Goal: Task Accomplishment & Management: Complete application form

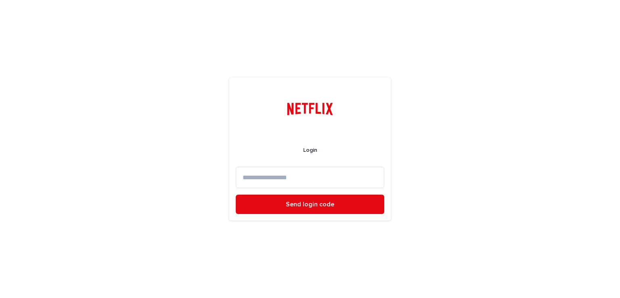
click at [268, 172] on input at bounding box center [310, 177] width 149 height 21
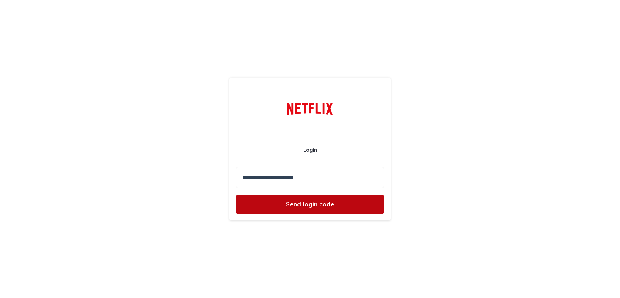
type input "**********"
click at [305, 208] on button "Send login code" at bounding box center [310, 204] width 149 height 19
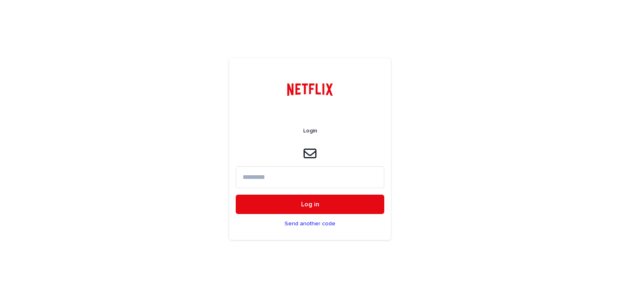
click at [266, 177] on input at bounding box center [310, 176] width 149 height 21
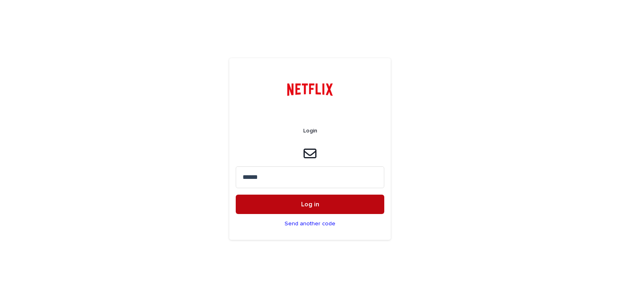
type input "******"
click at [297, 206] on button "Log in" at bounding box center [310, 204] width 149 height 19
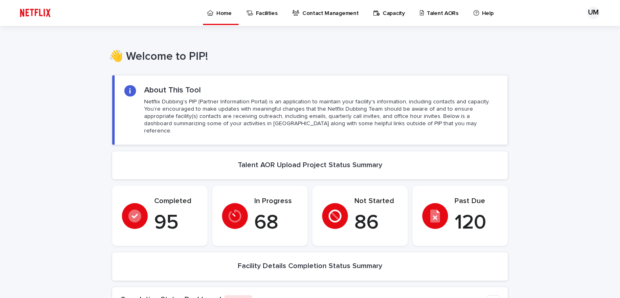
click at [430, 13] on p "Talent AORs" at bounding box center [443, 8] width 32 height 17
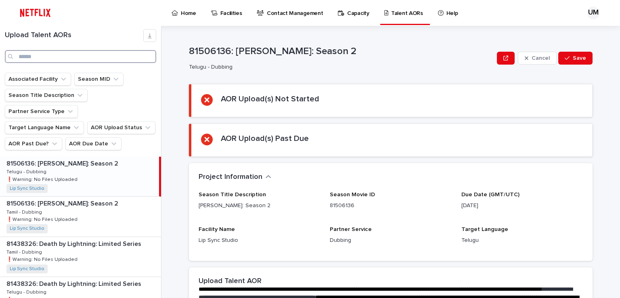
click at [31, 57] on input "Search" at bounding box center [80, 56] width 151 height 13
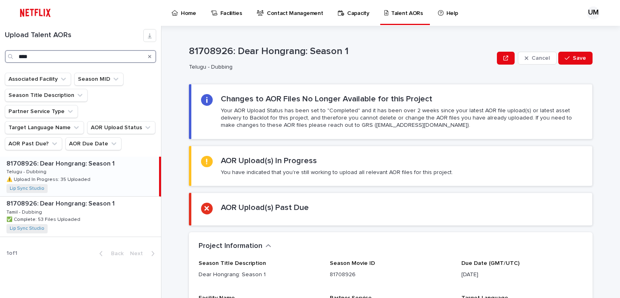
type input "****"
click at [48, 157] on div "81708926: Dear Hongrang: Season 1 81708926: Dear Hongrang: Season 1 Telugu - Du…" at bounding box center [79, 177] width 159 height 40
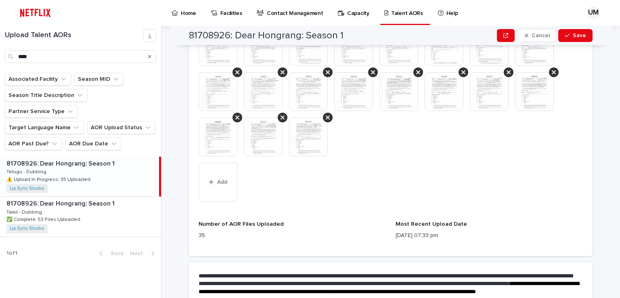
scroll to position [581, 0]
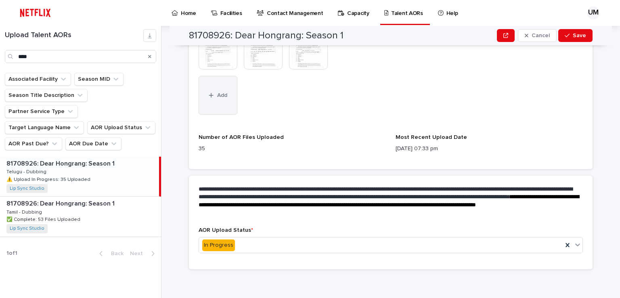
click at [221, 97] on span "Add" at bounding box center [222, 95] width 10 height 6
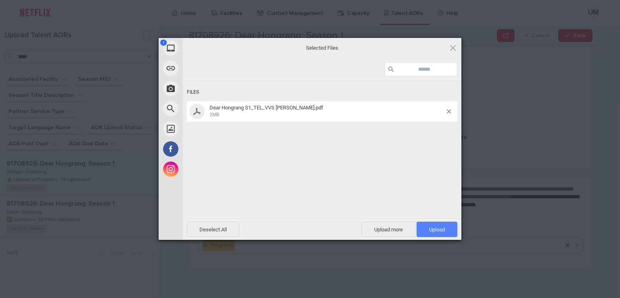
click at [434, 227] on span "Upload 1" at bounding box center [437, 229] width 16 height 6
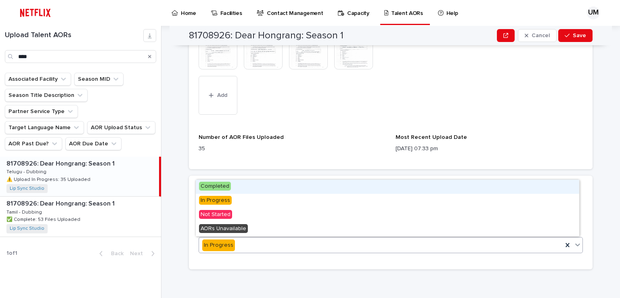
click at [247, 246] on div "In Progress" at bounding box center [381, 245] width 364 height 13
click at [214, 187] on span "Completed" at bounding box center [215, 186] width 32 height 9
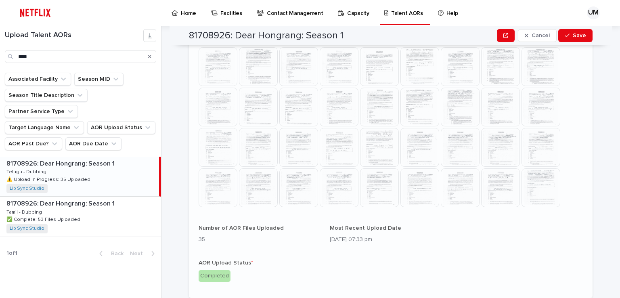
scroll to position [369, 0]
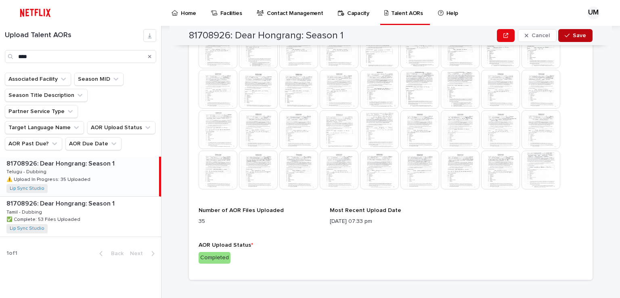
click at [569, 37] on div "button" at bounding box center [569, 36] width 8 height 6
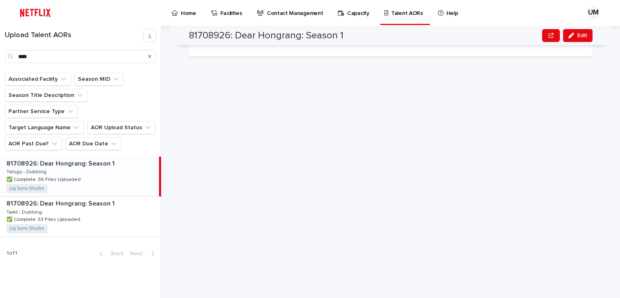
scroll to position [27, 0]
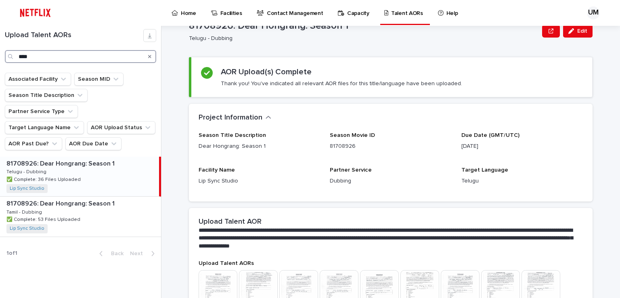
click at [39, 56] on input "****" at bounding box center [80, 56] width 151 height 13
drag, startPoint x: 40, startPoint y: 56, endPoint x: 14, endPoint y: 50, distance: 26.8
click at [14, 50] on div "****" at bounding box center [80, 56] width 151 height 13
type input "*******"
click at [49, 157] on div "81664623: Lost in Starlight 81664623: Lost in Starlight Telugu - Dubbing Telugu…" at bounding box center [79, 177] width 159 height 40
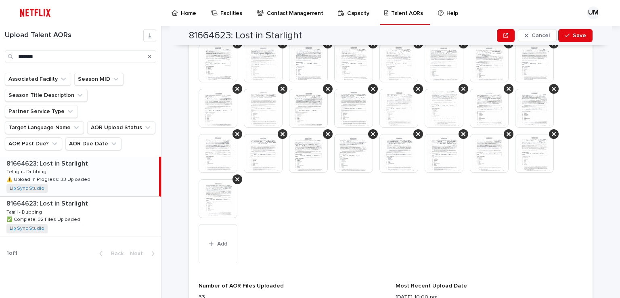
scroll to position [471, 0]
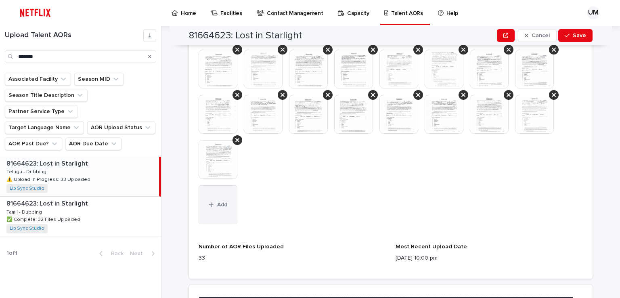
click at [217, 202] on span "Add" at bounding box center [222, 205] width 10 height 6
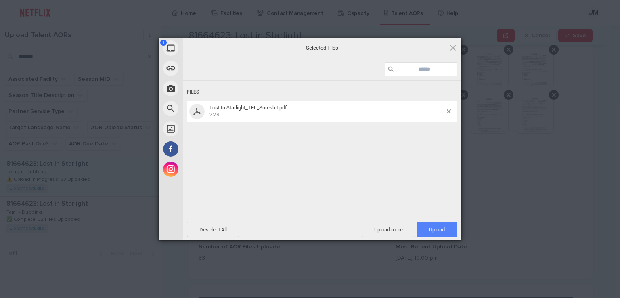
click at [437, 231] on span "Upload 1" at bounding box center [437, 229] width 16 height 6
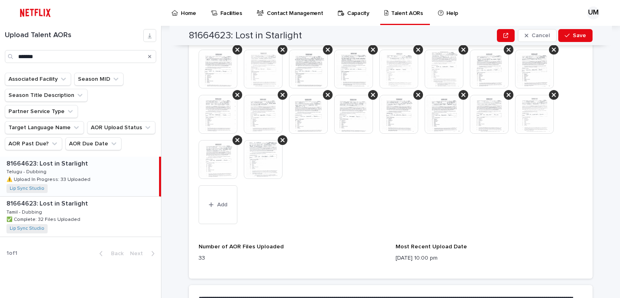
scroll to position [581, 0]
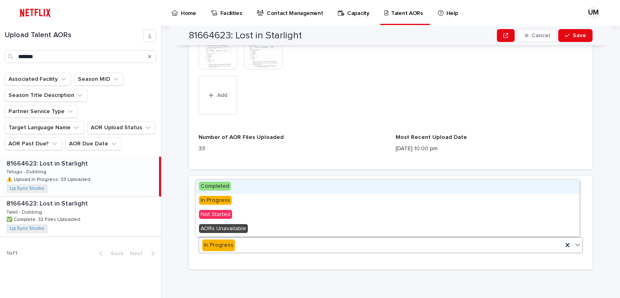
click at [253, 244] on div "In Progress" at bounding box center [381, 245] width 364 height 13
click at [215, 186] on span "Completed" at bounding box center [215, 186] width 32 height 9
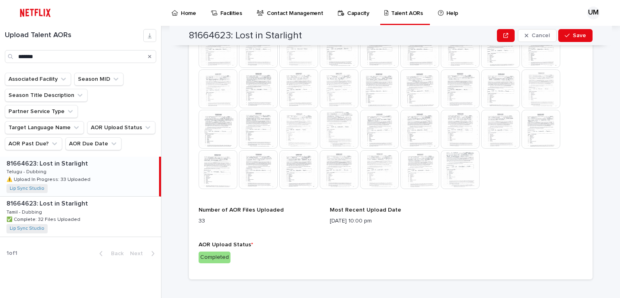
scroll to position [369, 0]
click at [573, 36] on span "Save" at bounding box center [579, 36] width 13 height 6
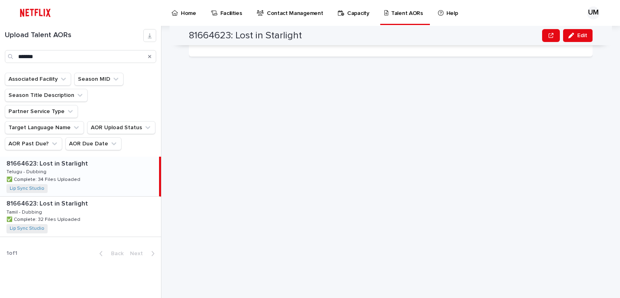
scroll to position [27, 0]
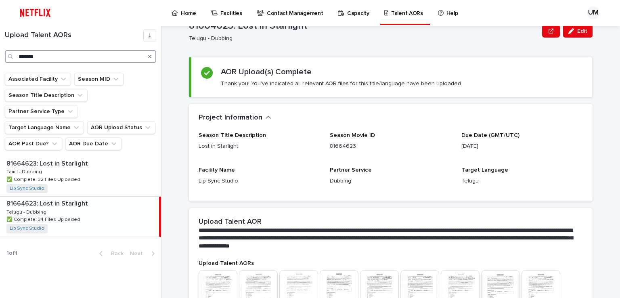
drag, startPoint x: 37, startPoint y: 55, endPoint x: 0, endPoint y: 53, distance: 37.2
click at [0, 53] on div "Upload Talent AORs *******" at bounding box center [80, 46] width 161 height 34
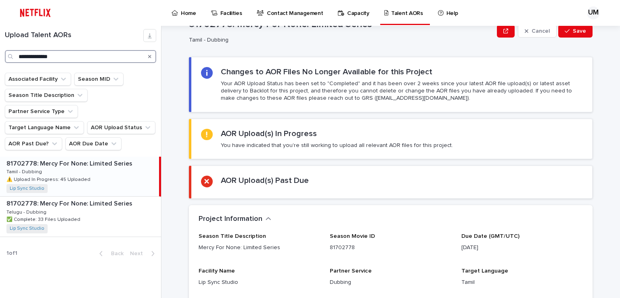
type input "**********"
click at [58, 175] on p "⚠️ Upload In Progress: 45 Uploaded" at bounding box center [49, 178] width 86 height 7
click at [76, 175] on p "⚠️ Upload In Progress: 45 Uploaded" at bounding box center [49, 178] width 86 height 7
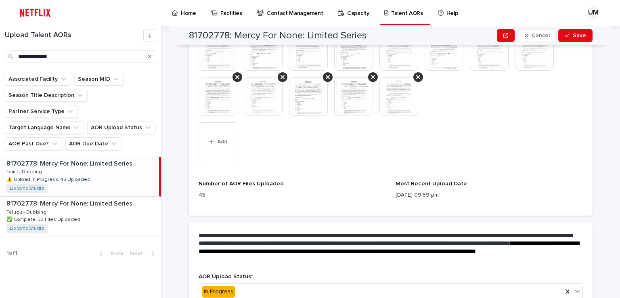
scroll to position [545, 0]
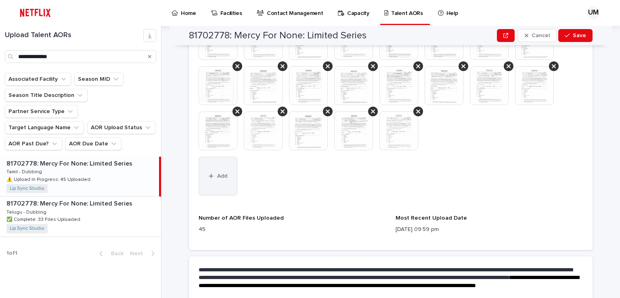
click at [217, 175] on span "Add" at bounding box center [222, 176] width 10 height 6
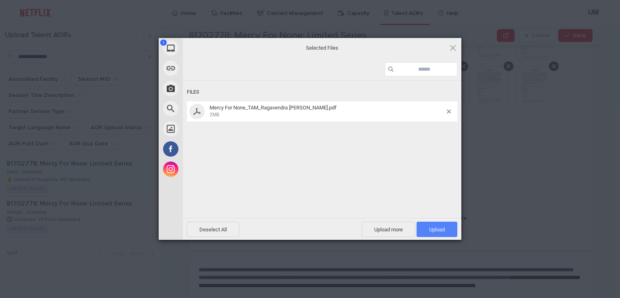
click at [442, 231] on span "Upload 1" at bounding box center [437, 229] width 16 height 6
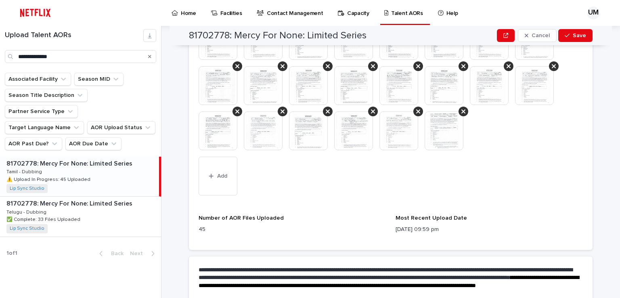
scroll to position [626, 0]
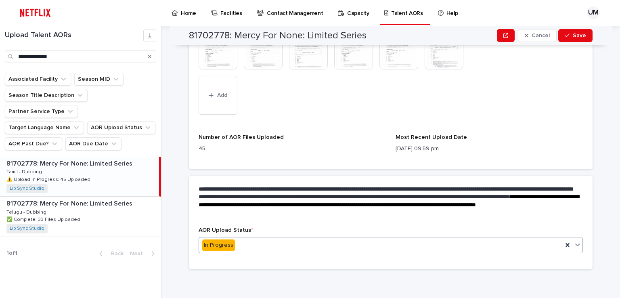
click at [237, 246] on div "In Progress" at bounding box center [381, 245] width 364 height 13
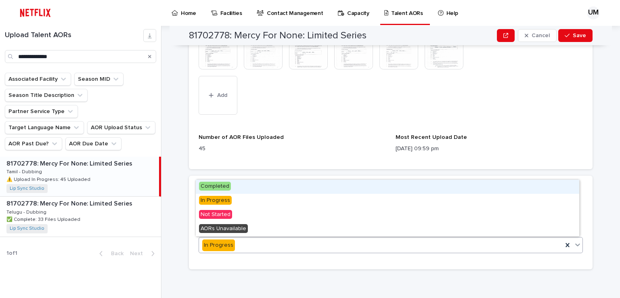
click at [223, 188] on span "Completed" at bounding box center [215, 186] width 32 height 9
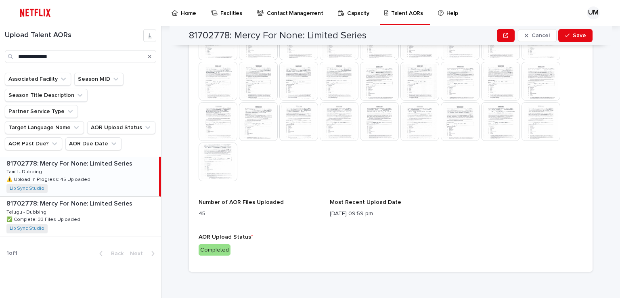
scroll to position [450, 0]
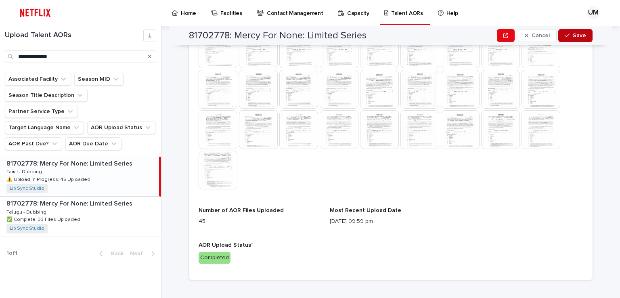
click at [568, 37] on div "button" at bounding box center [569, 36] width 8 height 6
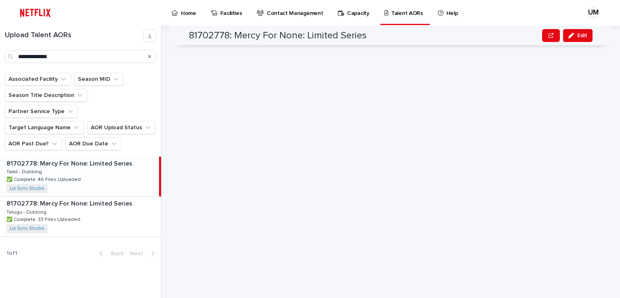
scroll to position [27, 0]
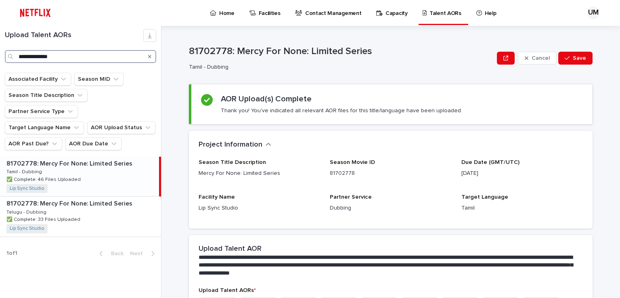
drag, startPoint x: 69, startPoint y: 55, endPoint x: 6, endPoint y: 52, distance: 62.7
click at [6, 52] on div "**********" at bounding box center [80, 56] width 151 height 13
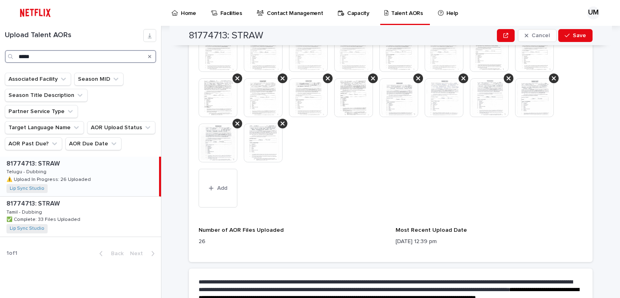
scroll to position [444, 0]
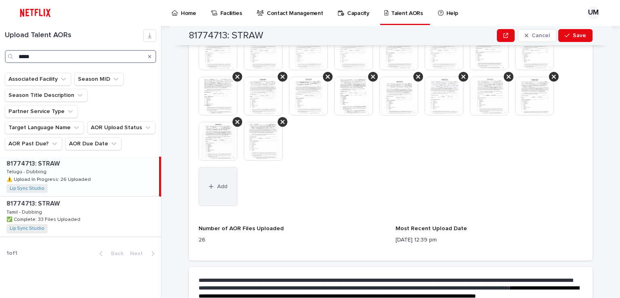
type input "*****"
click at [219, 182] on button "Add" at bounding box center [218, 186] width 39 height 39
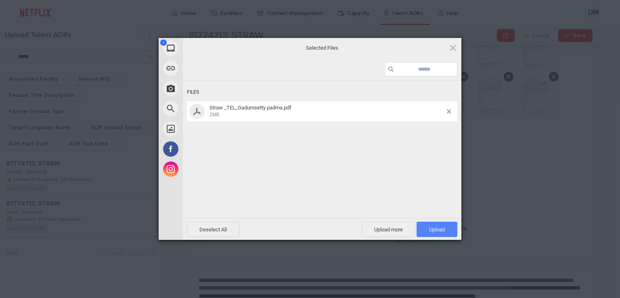
click at [437, 233] on span "Upload 1" at bounding box center [437, 229] width 41 height 15
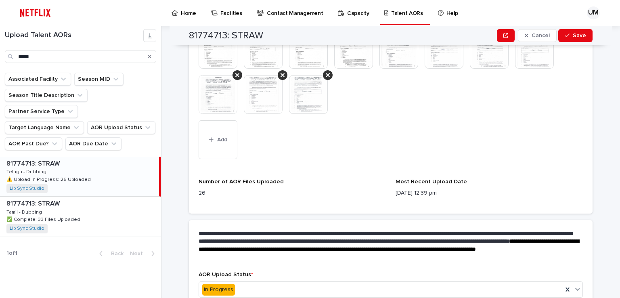
scroll to position [535, 0]
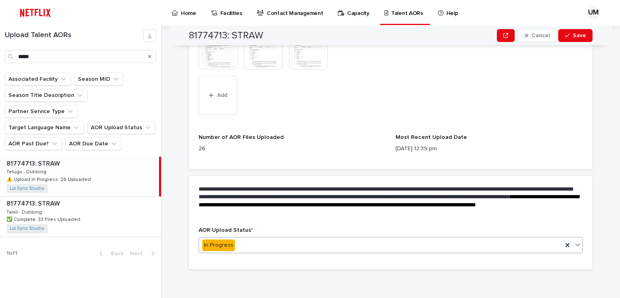
click at [245, 248] on div "In Progress" at bounding box center [381, 245] width 364 height 13
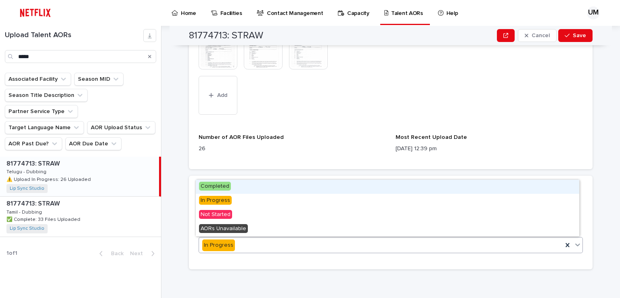
click at [215, 182] on span "Completed" at bounding box center [215, 186] width 32 height 9
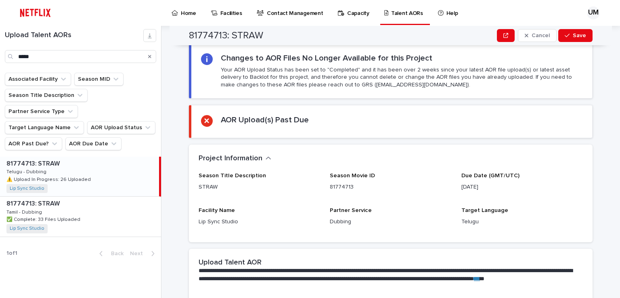
scroll to position [86, 0]
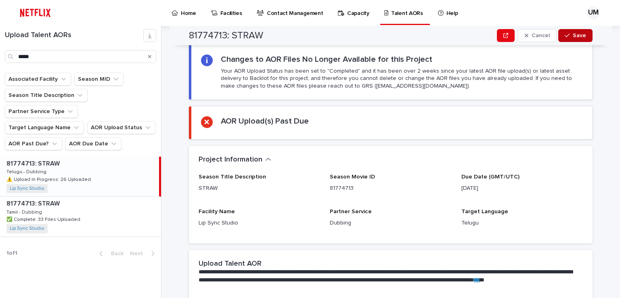
click at [576, 33] on span "Save" at bounding box center [579, 36] width 13 height 6
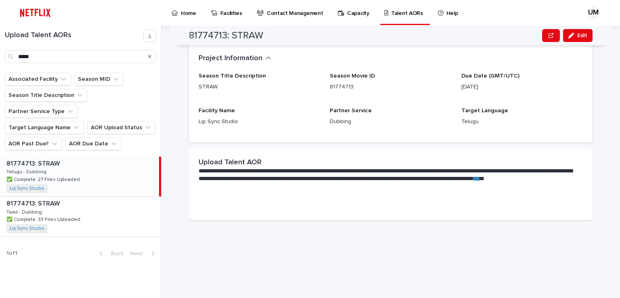
scroll to position [27, 0]
